Goal: Transaction & Acquisition: Purchase product/service

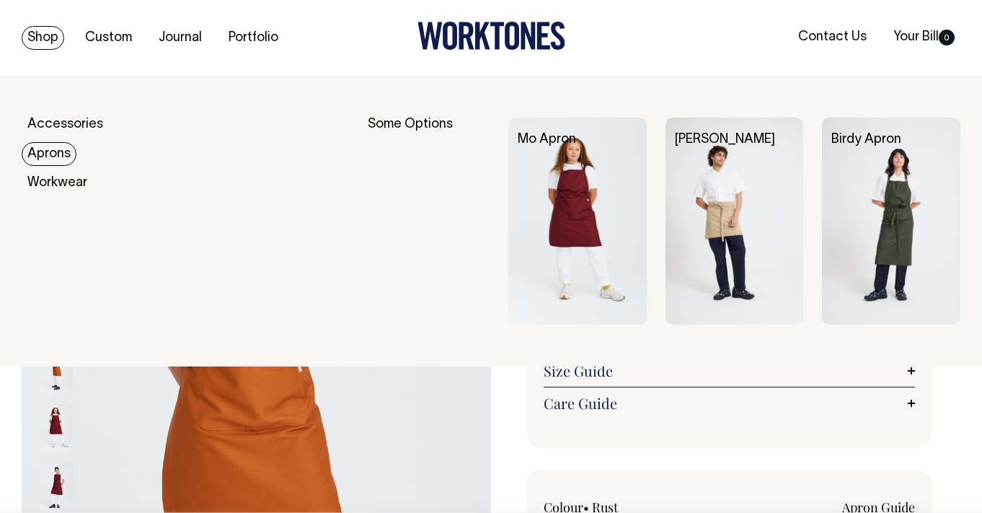
click at [48, 159] on link "Aprons" at bounding box center [49, 154] width 55 height 24
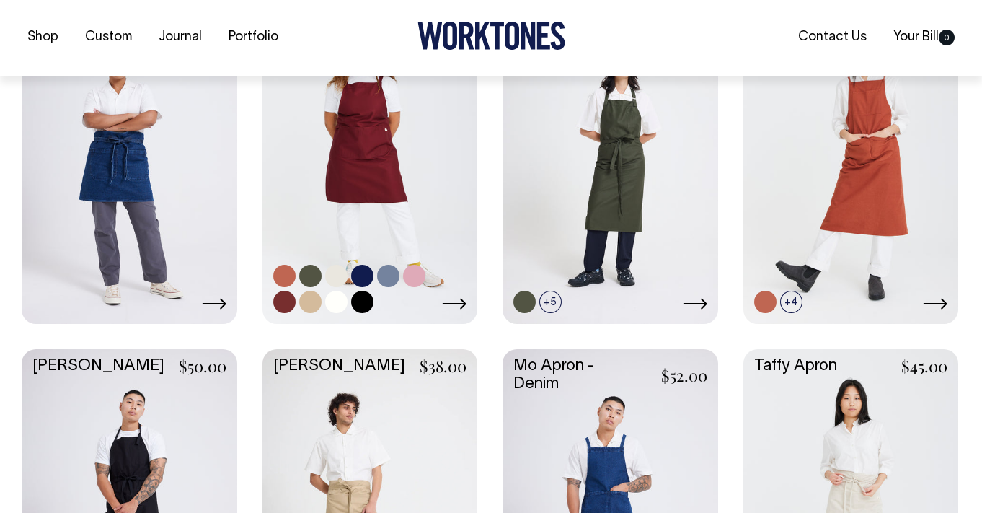
click at [392, 183] on link at bounding box center [371, 161] width 216 height 320
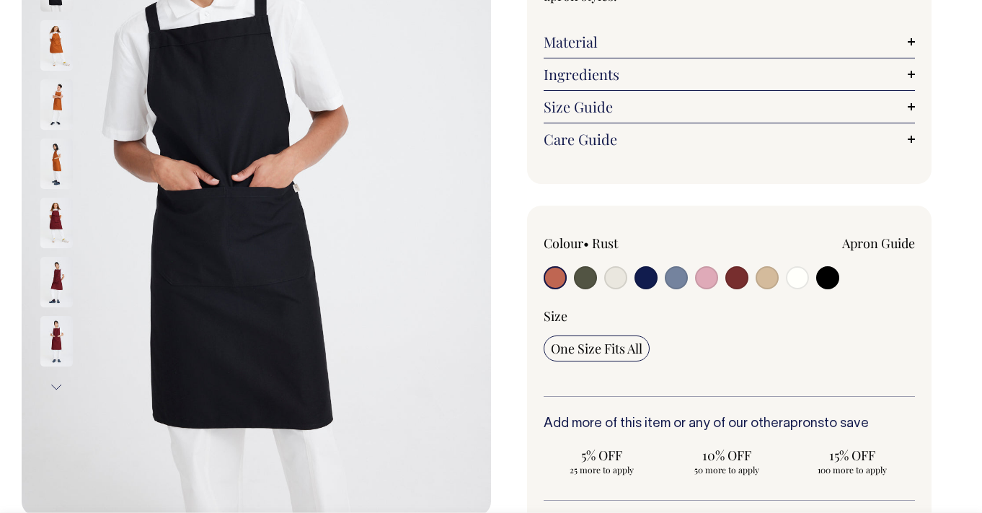
click at [555, 269] on input "radio" at bounding box center [555, 277] width 23 height 23
click at [556, 285] on input "radio" at bounding box center [555, 278] width 23 height 23
